Goal: Communication & Community: Connect with others

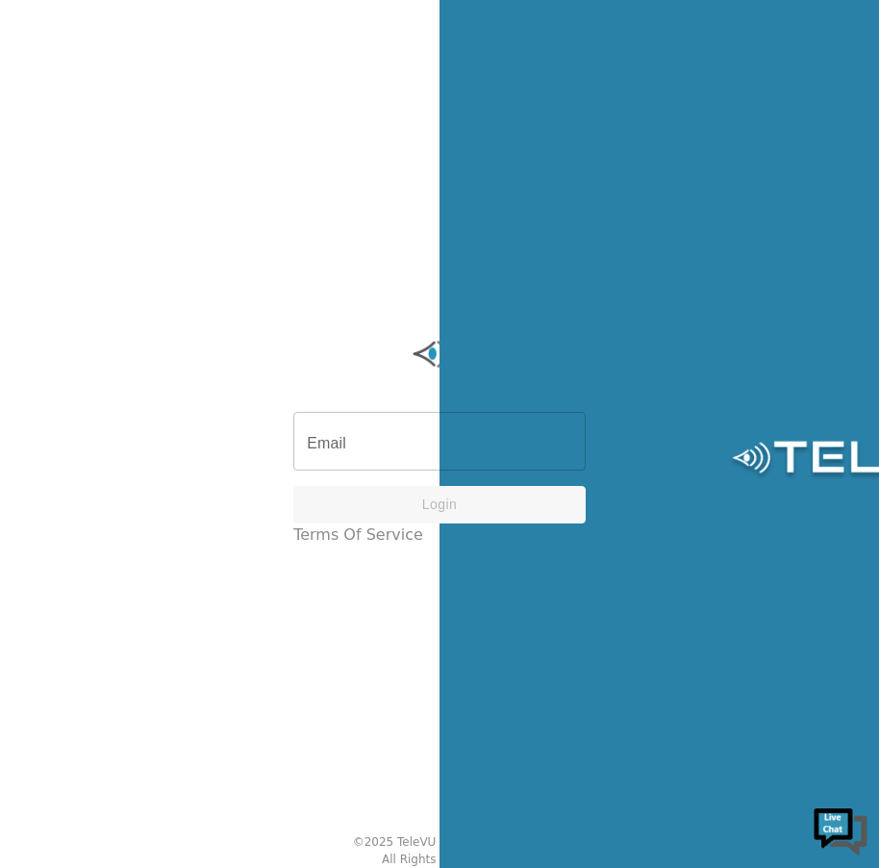
click at [496, 446] on input "Email" at bounding box center [439, 444] width 293 height 54
type input "[EMAIL_ADDRESS][DOMAIN_NAME]"
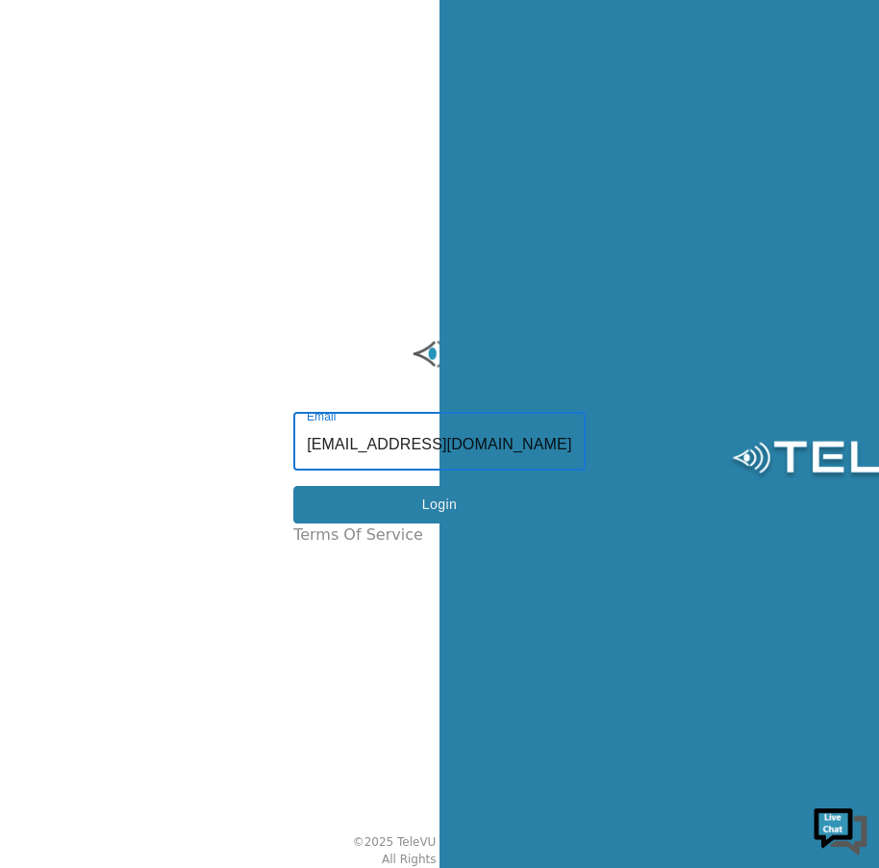
click at [368, 523] on button "Login" at bounding box center [439, 505] width 293 height 38
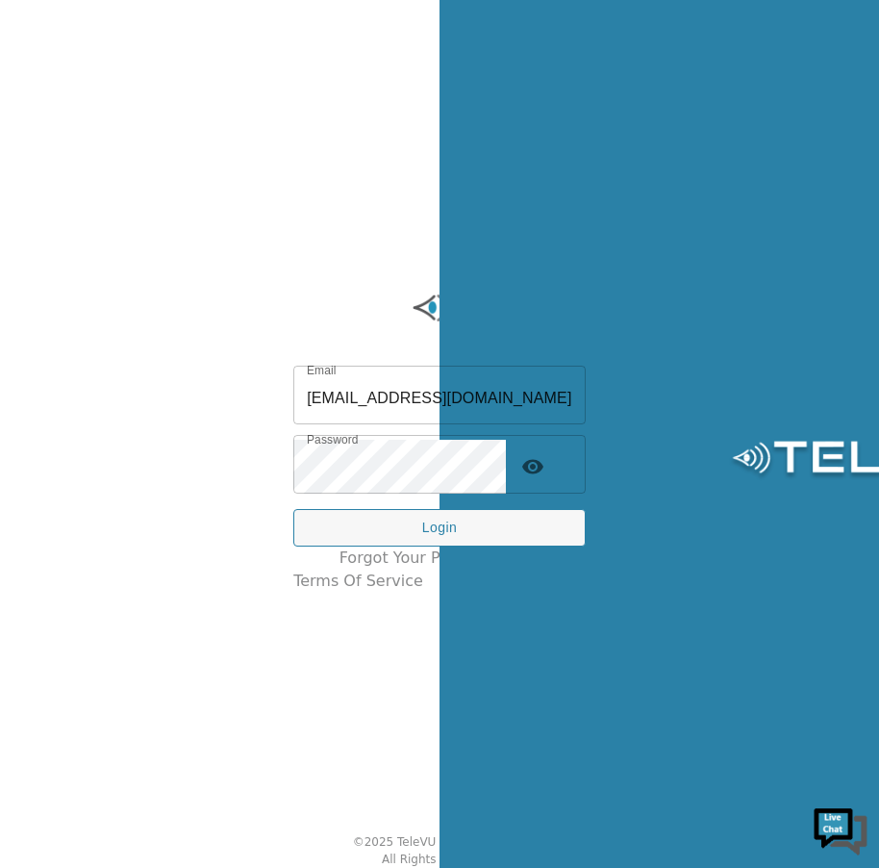
click at [521, 523] on button "Login" at bounding box center [439, 528] width 293 height 38
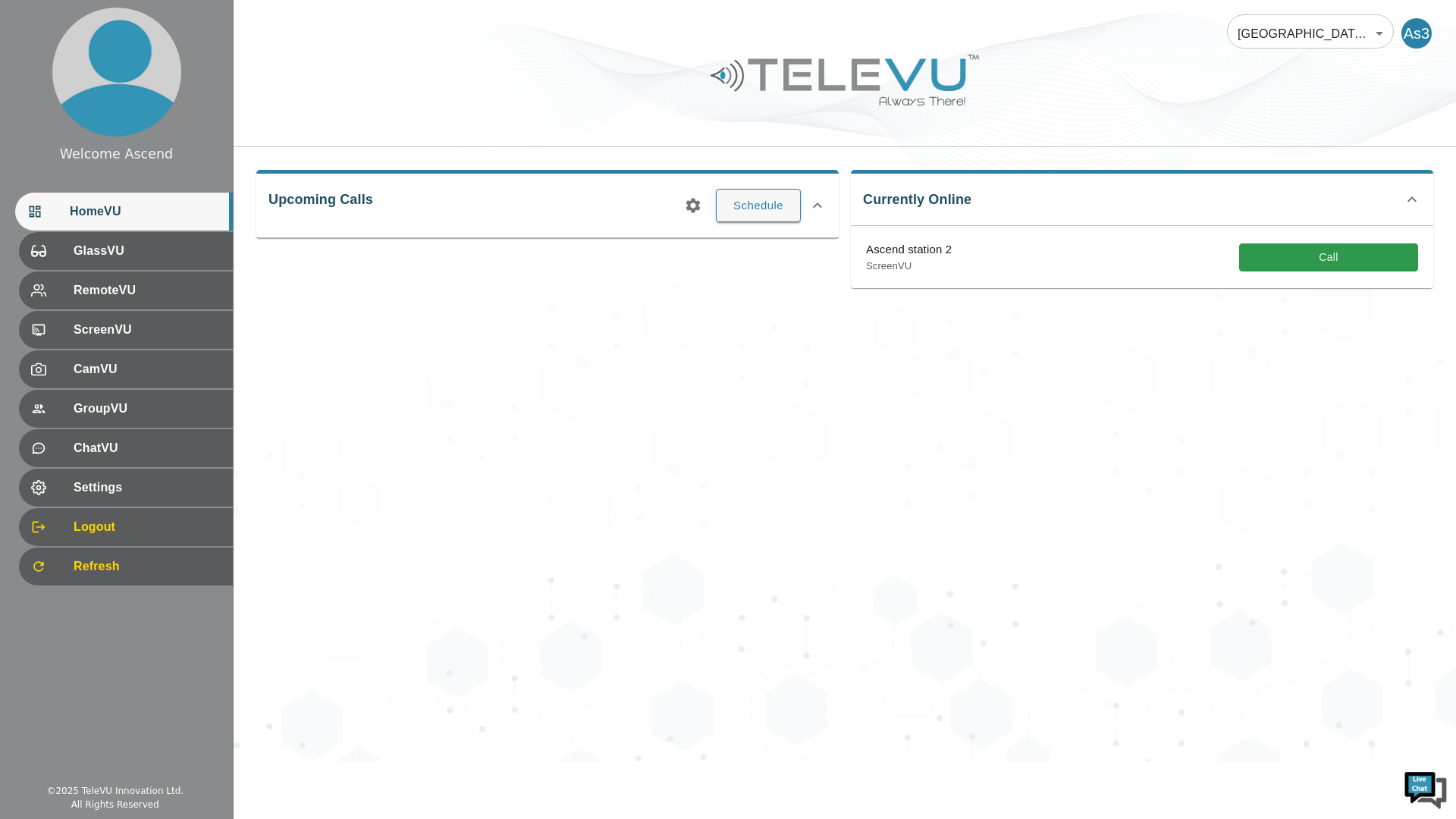
click at [692, 252] on button "Call" at bounding box center [1328, 258] width 179 height 28
click at [1227, 534] on div "Ascend Hospital At Home 181 ​ As3 Upcoming Calls Schedule Currently Online No o…" at bounding box center [844, 380] width 1223 height 761
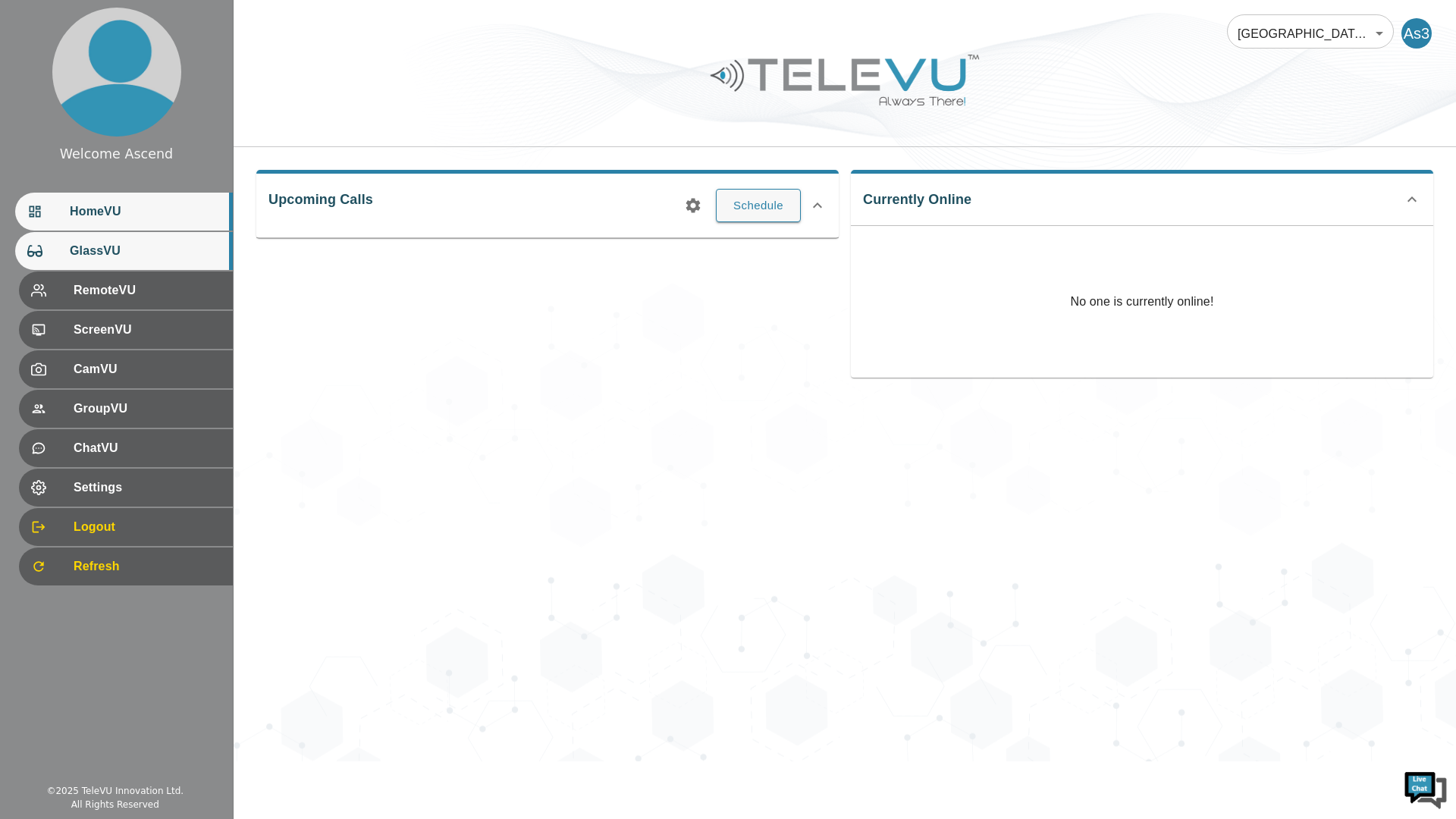
click at [192, 236] on div "GlassVU" at bounding box center [124, 251] width 218 height 38
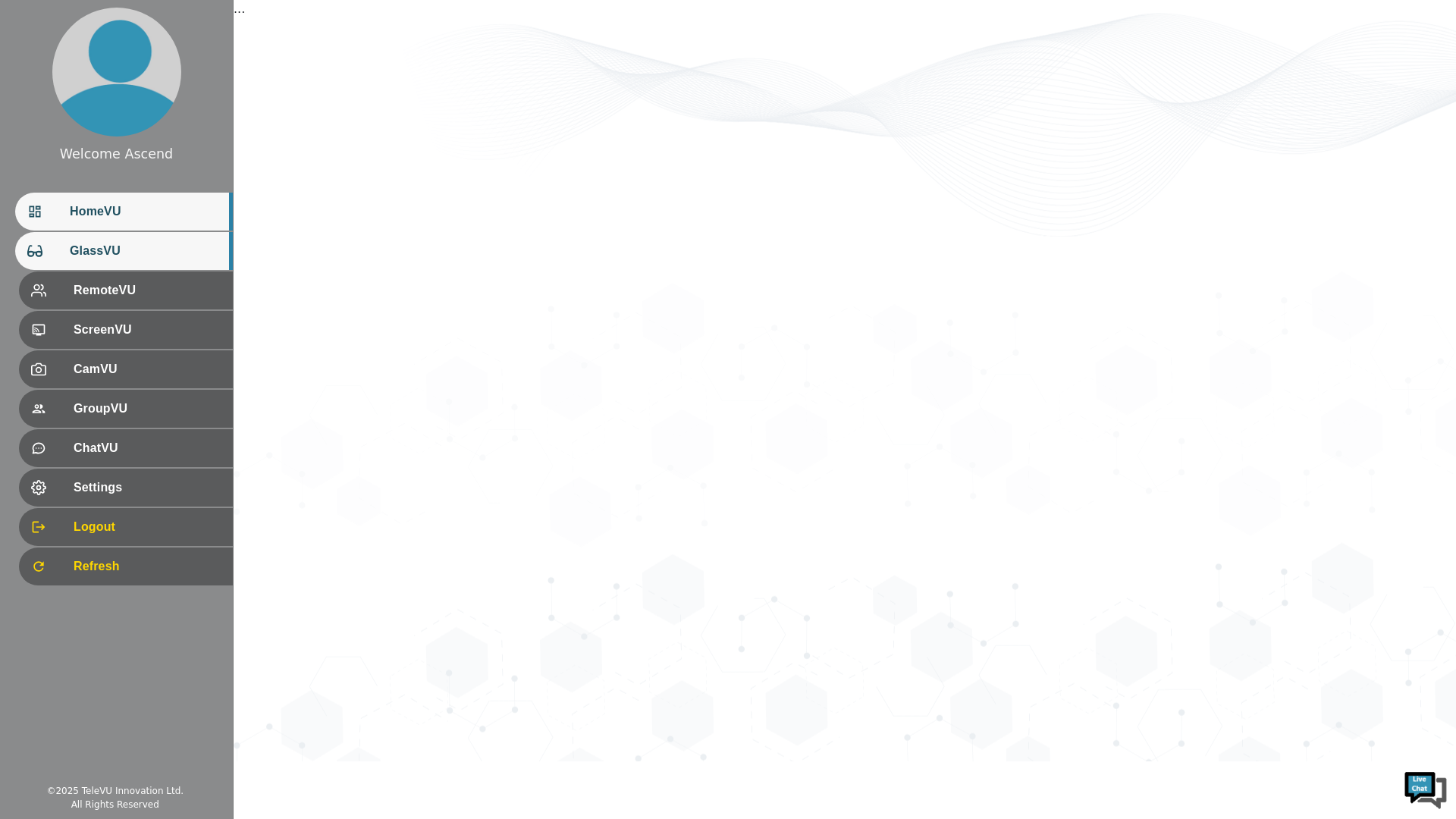
click at [177, 217] on span "HomeVU" at bounding box center [145, 211] width 151 height 18
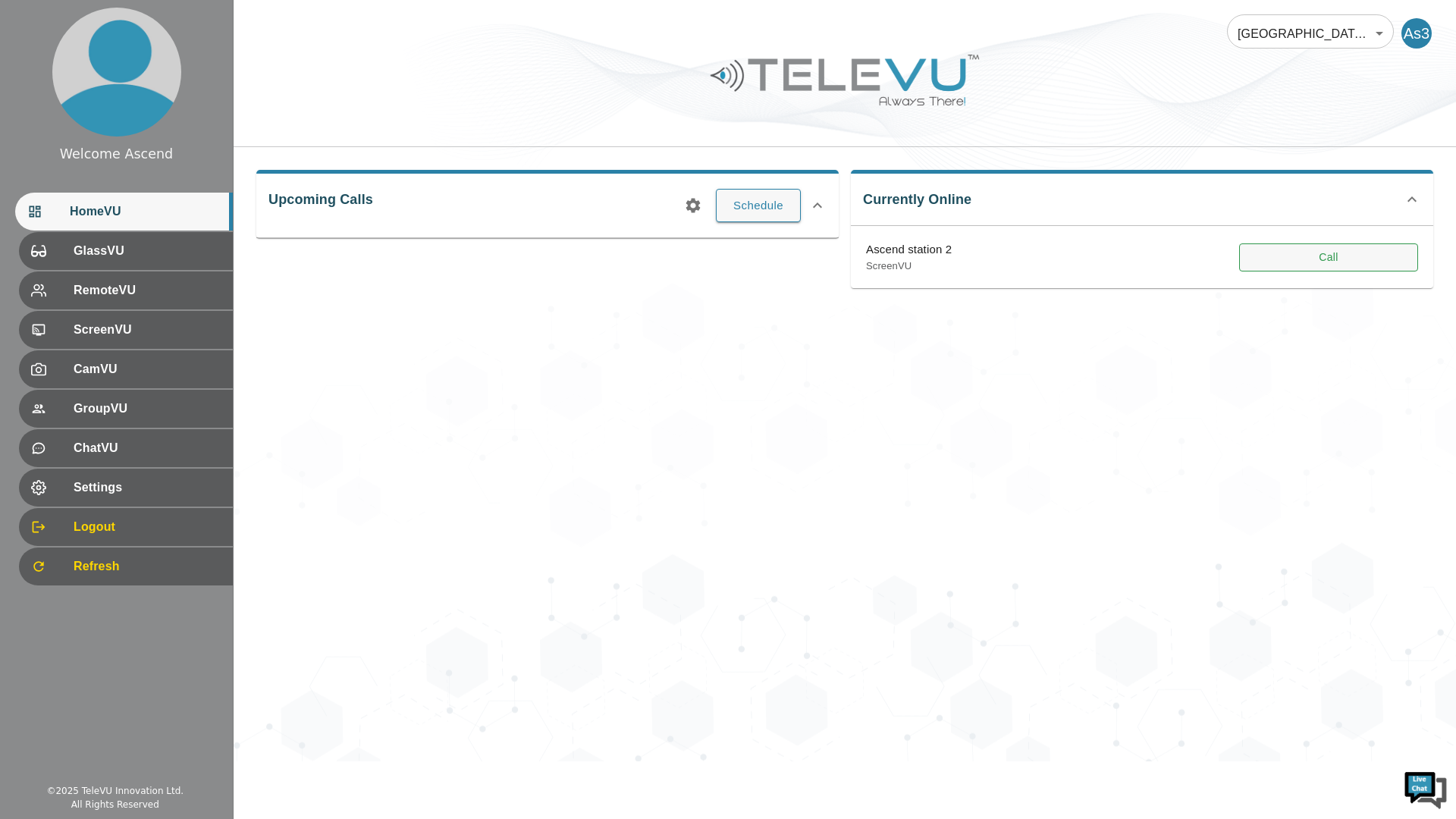
click at [1367, 259] on button "Call" at bounding box center [1328, 258] width 179 height 28
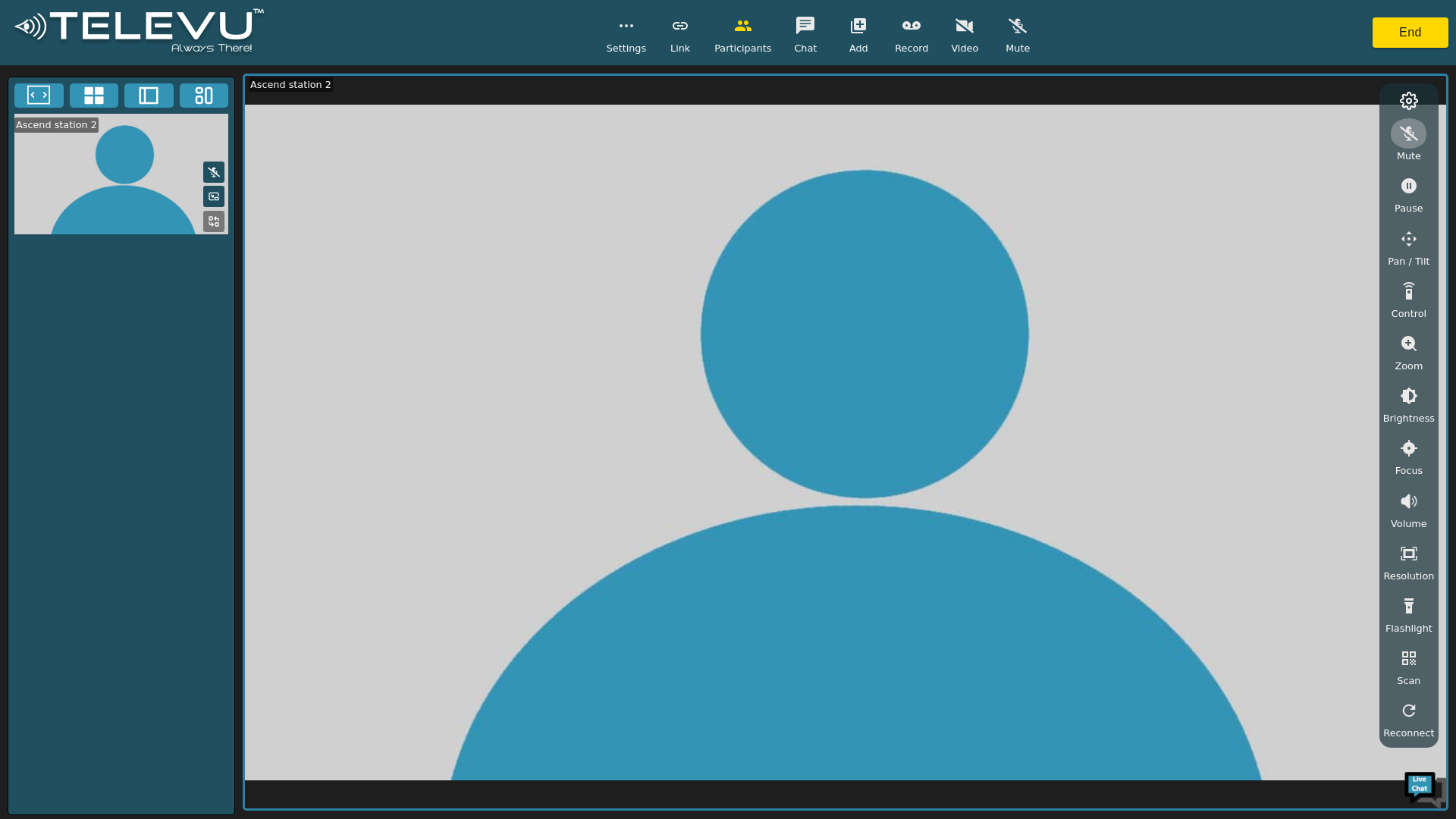
click at [1418, 143] on button "button" at bounding box center [1409, 133] width 38 height 30
click at [1423, 142] on button "button" at bounding box center [1409, 133] width 38 height 30
click at [634, 38] on button "button" at bounding box center [627, 25] width 38 height 30
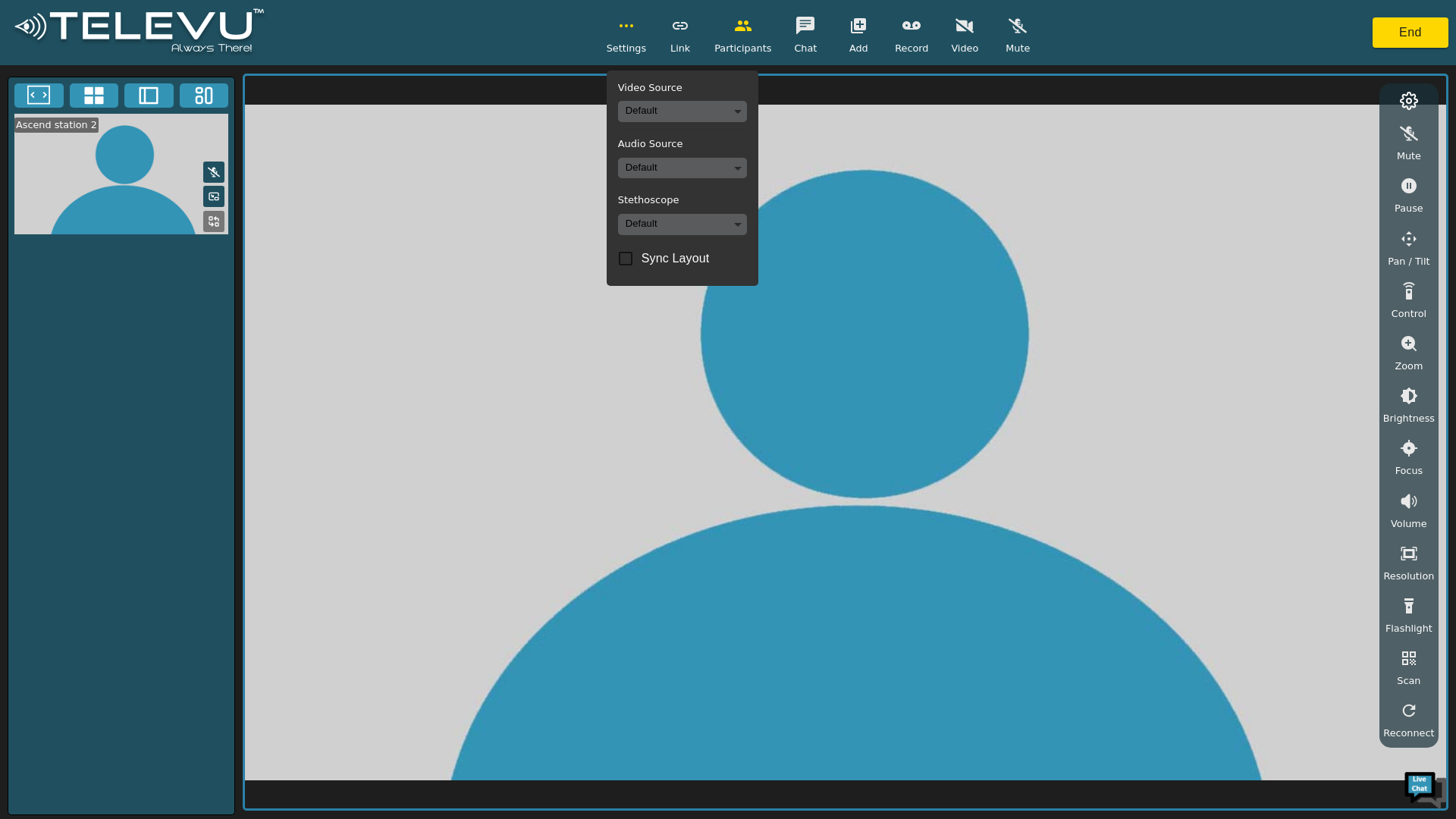
click at [477, 206] on video at bounding box center [846, 441] width 1201 height 732
click at [635, 29] on icon "button" at bounding box center [626, 25] width 18 height 18
